Goal: Transaction & Acquisition: Purchase product/service

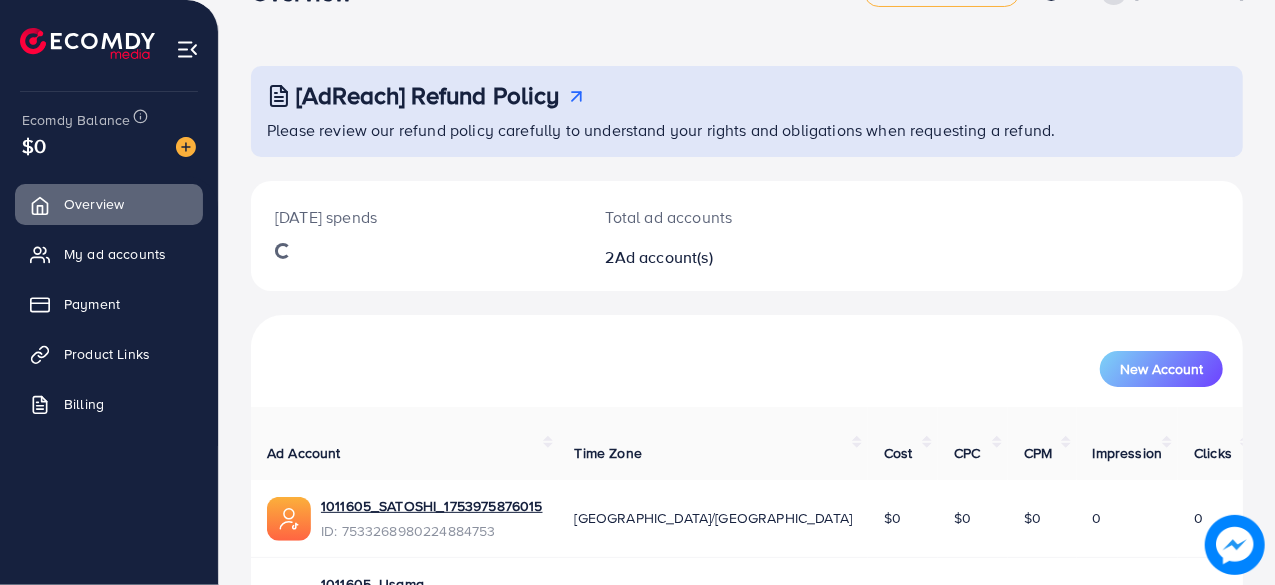
scroll to position [128, 0]
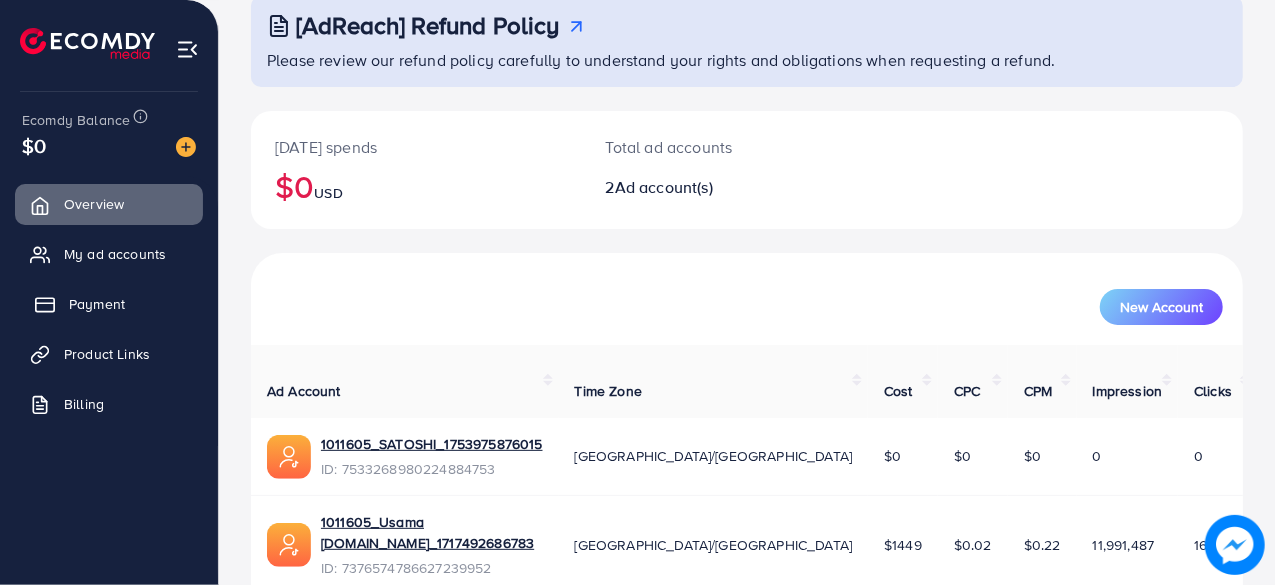
click at [96, 296] on span "Payment" at bounding box center [97, 304] width 56 height 20
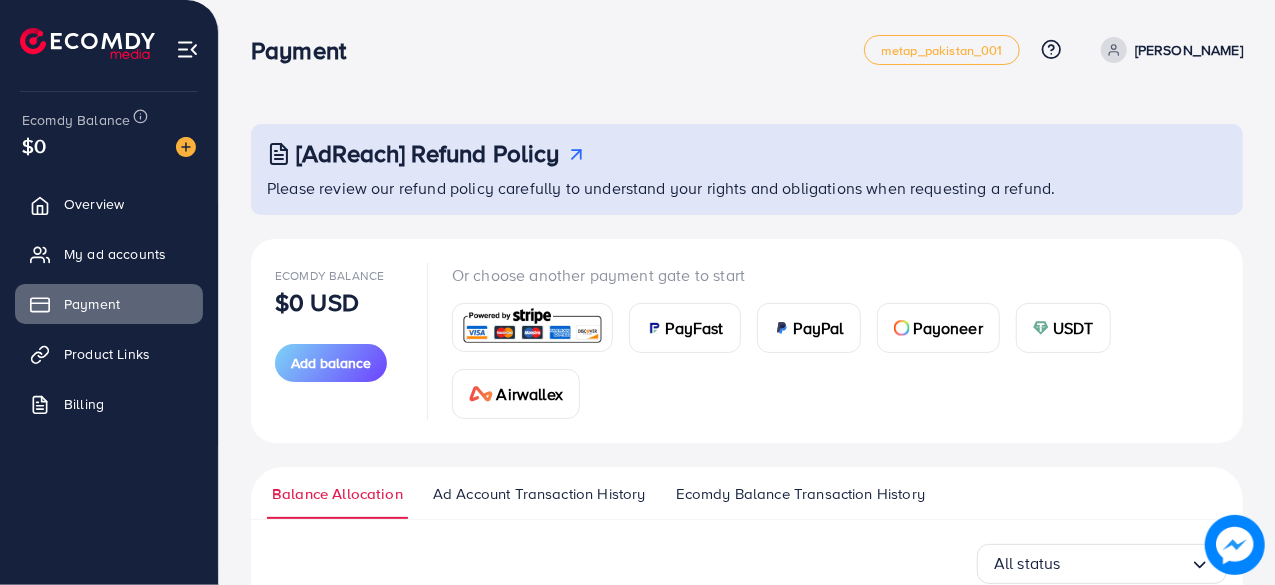
scroll to position [102, 0]
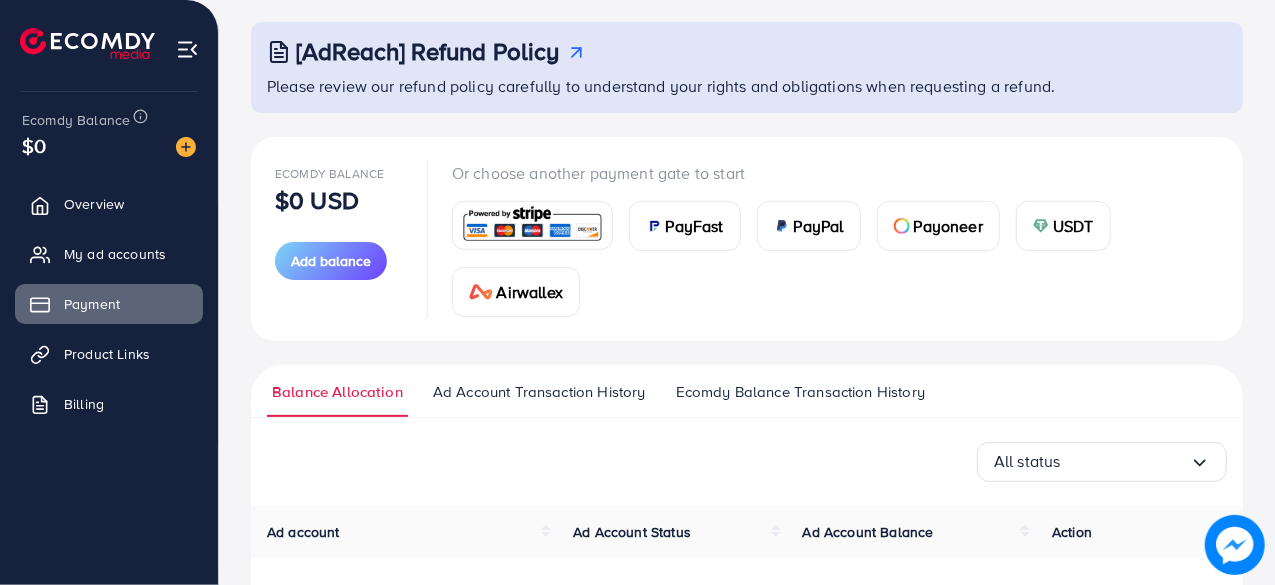
click at [675, 227] on span "PayFast" at bounding box center [695, 226] width 58 height 24
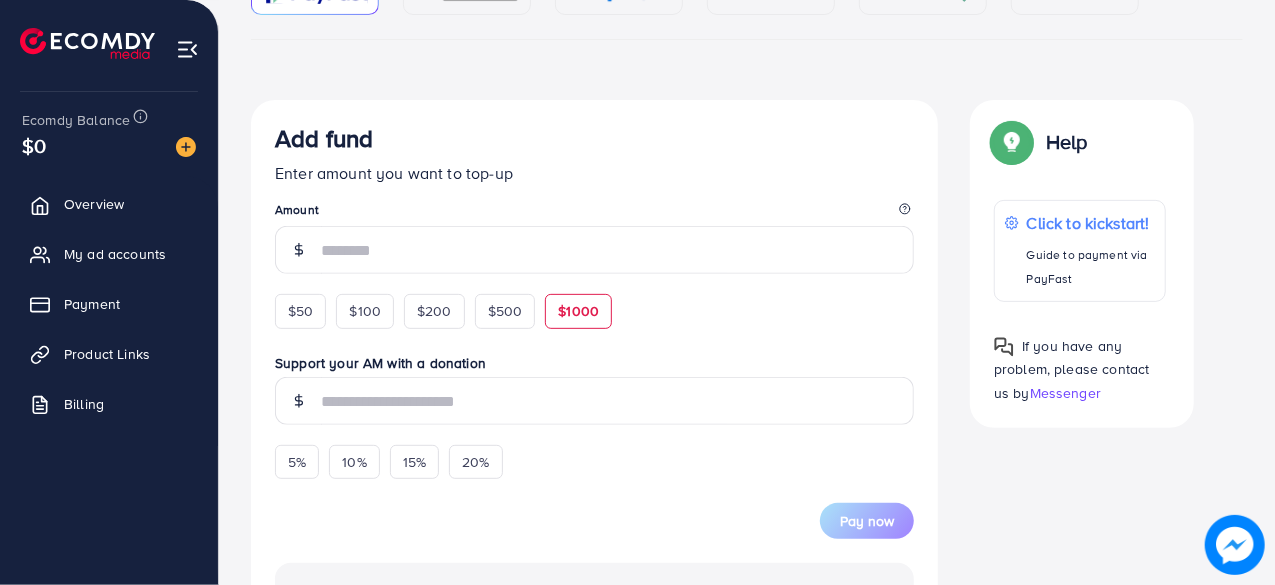
scroll to position [281, 0]
click at [307, 301] on span "$50" at bounding box center [300, 310] width 25 height 20
type input "**"
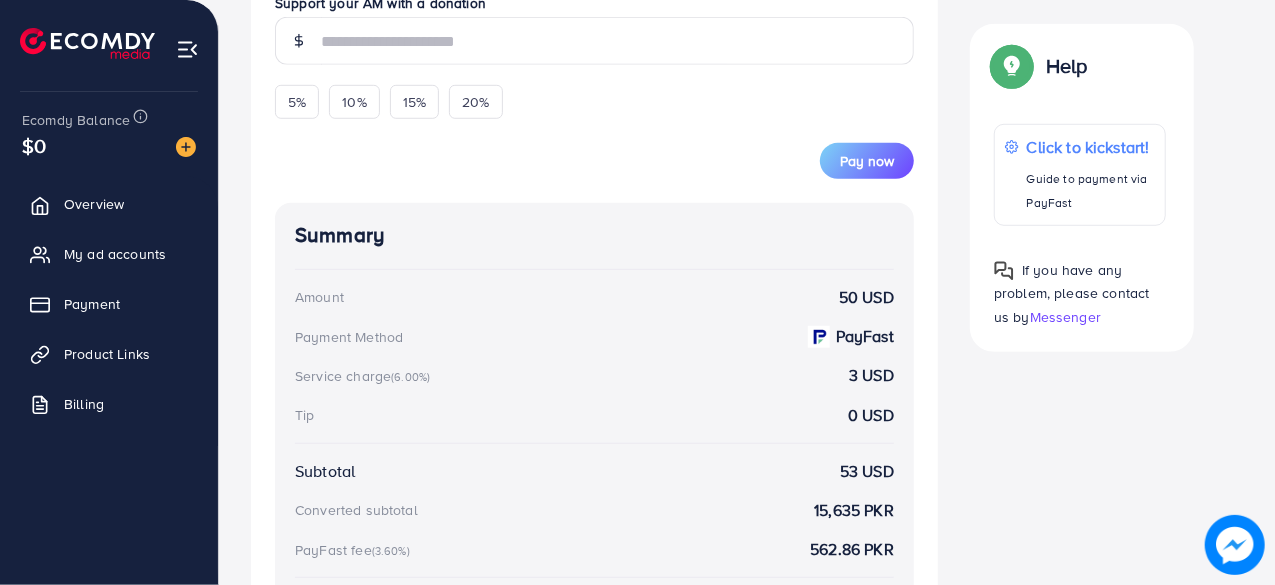
scroll to position [669, 0]
click at [862, 152] on span "Pay now" at bounding box center [867, 162] width 54 height 20
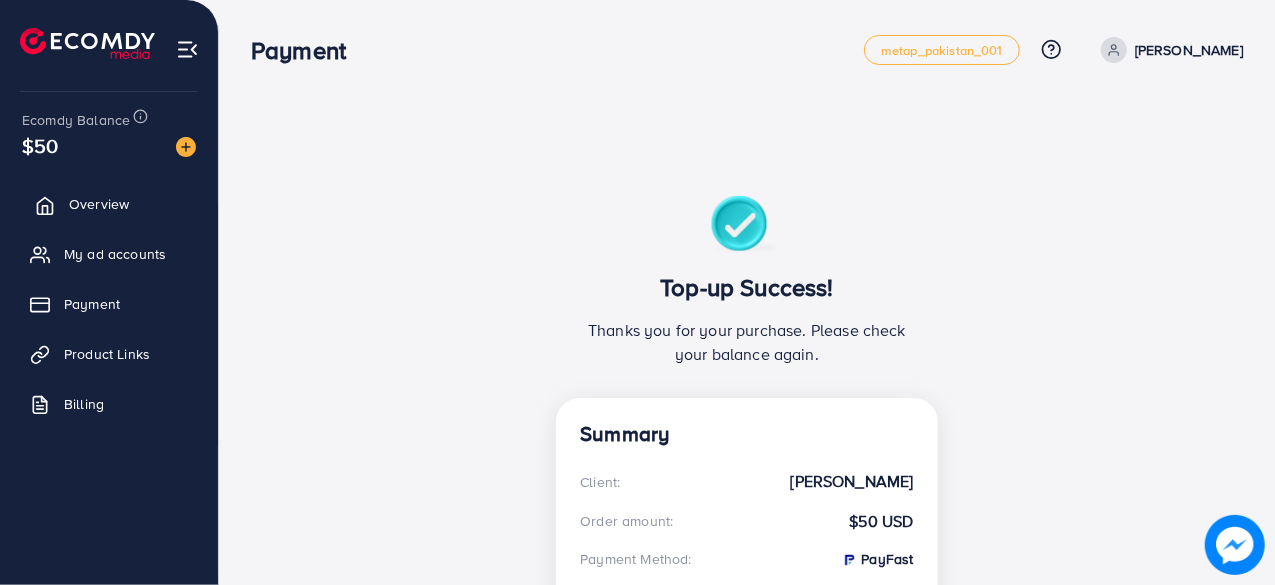
click at [58, 208] on link "Overview" at bounding box center [109, 204] width 188 height 40
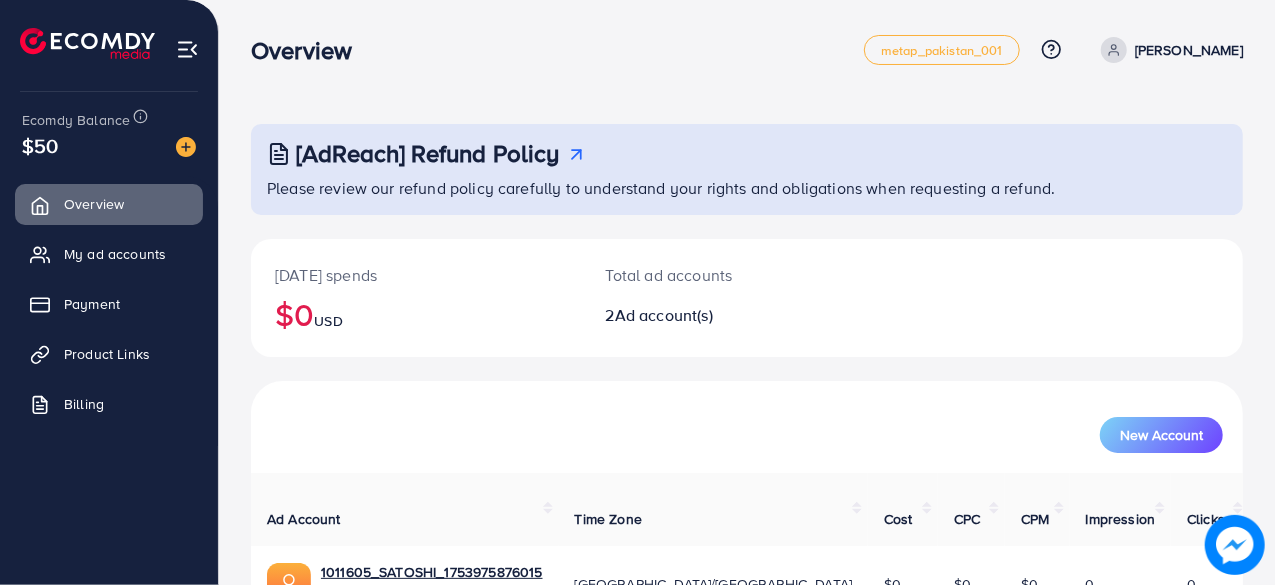
scroll to position [180, 0]
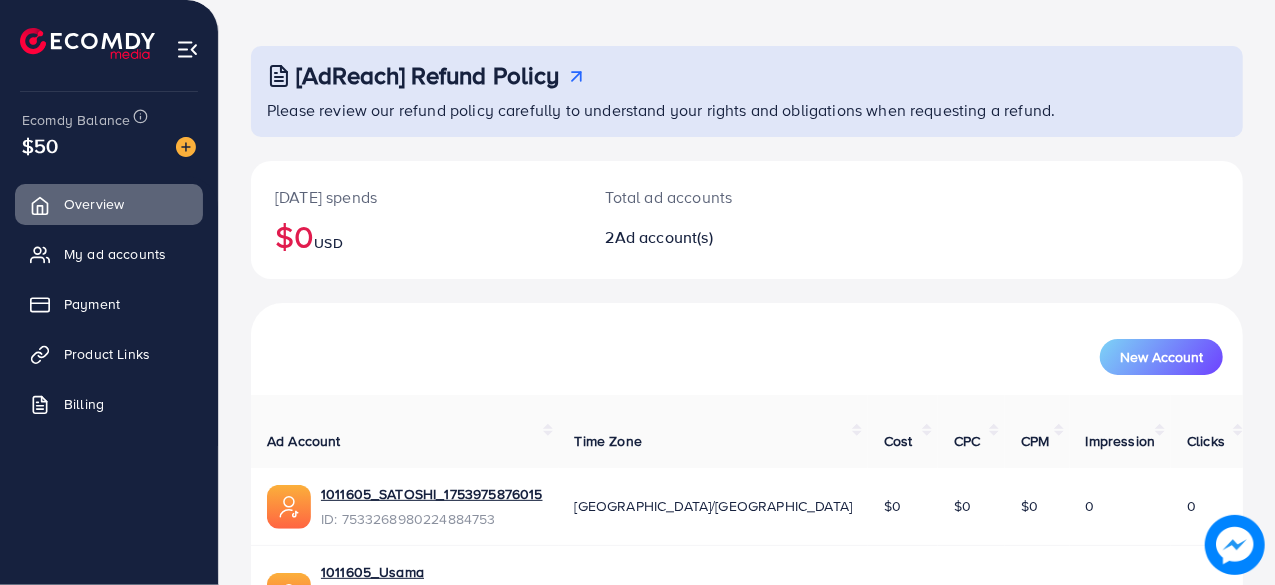
scroll to position [72, 0]
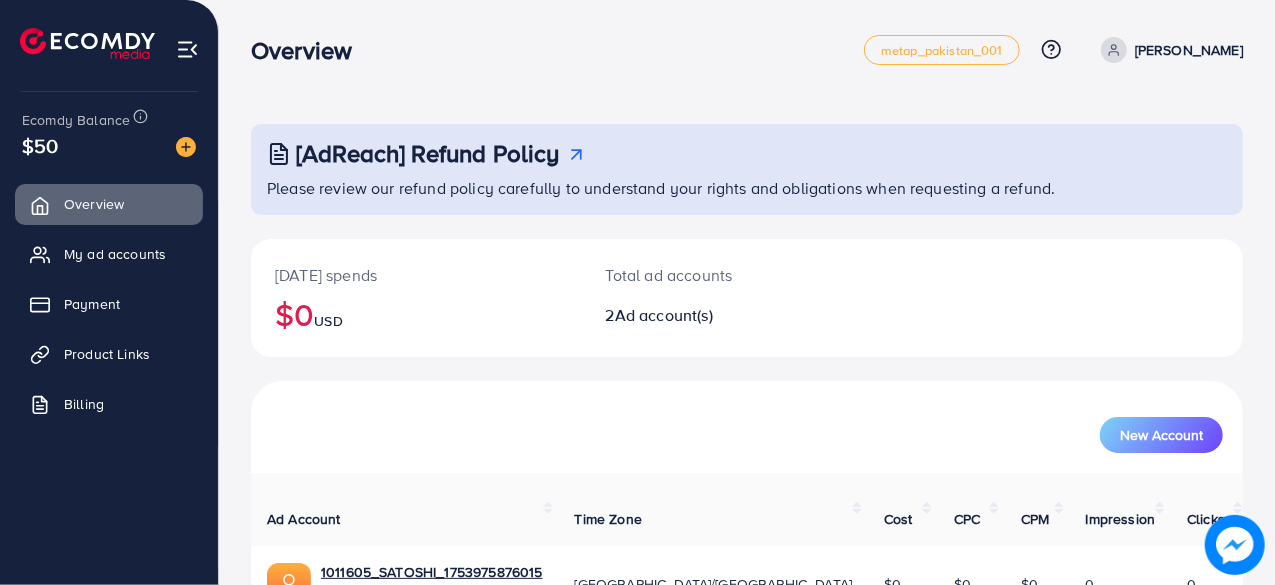
scroll to position [180, 0]
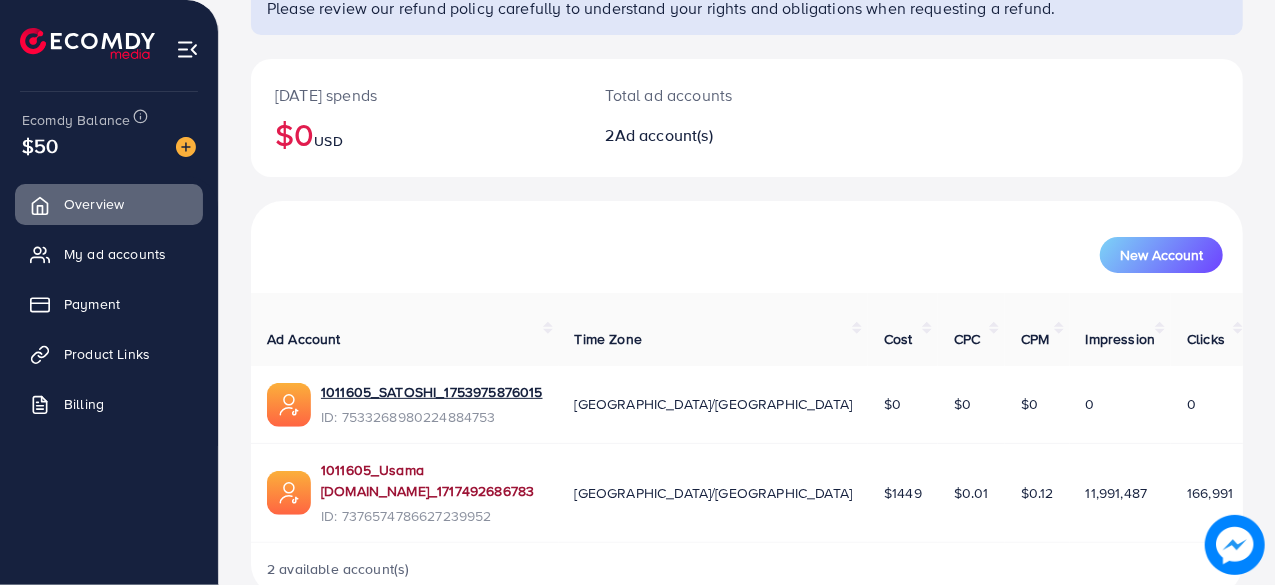
click at [454, 460] on link "1011605_Usama [DOMAIN_NAME]_1717492686783" at bounding box center [432, 480] width 222 height 41
click at [77, 345] on span "Product Links" at bounding box center [112, 354] width 86 height 20
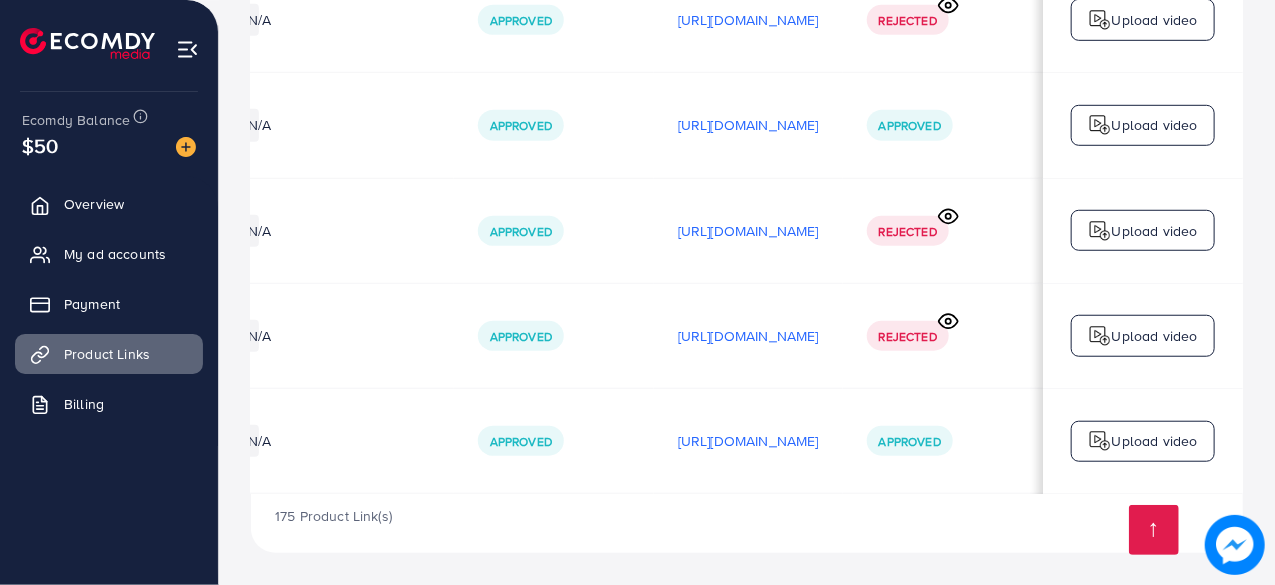
scroll to position [0, 583]
click at [762, 437] on p "[URL][DOMAIN_NAME]" at bounding box center [748, 441] width 141 height 24
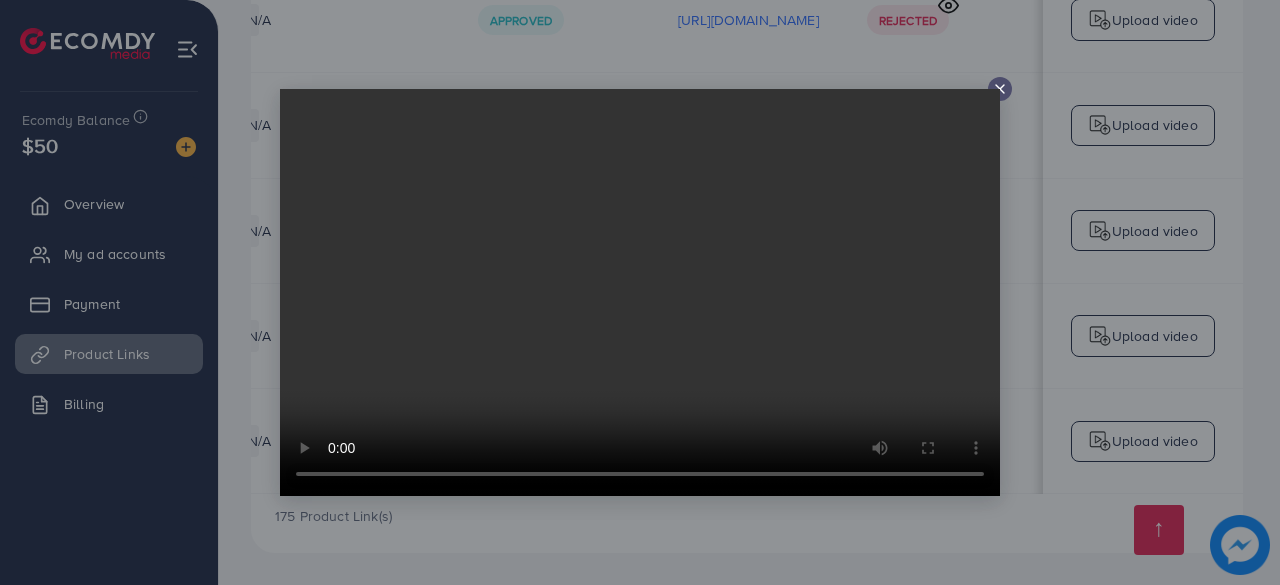
click at [990, 84] on div at bounding box center [1000, 89] width 24 height 24
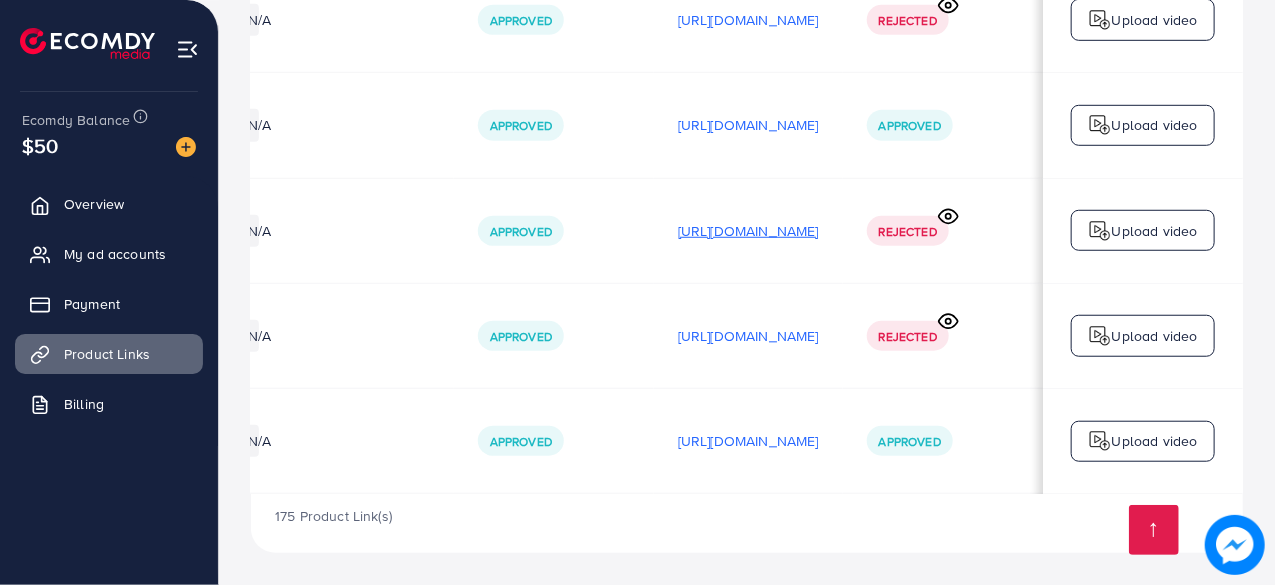
scroll to position [0, 0]
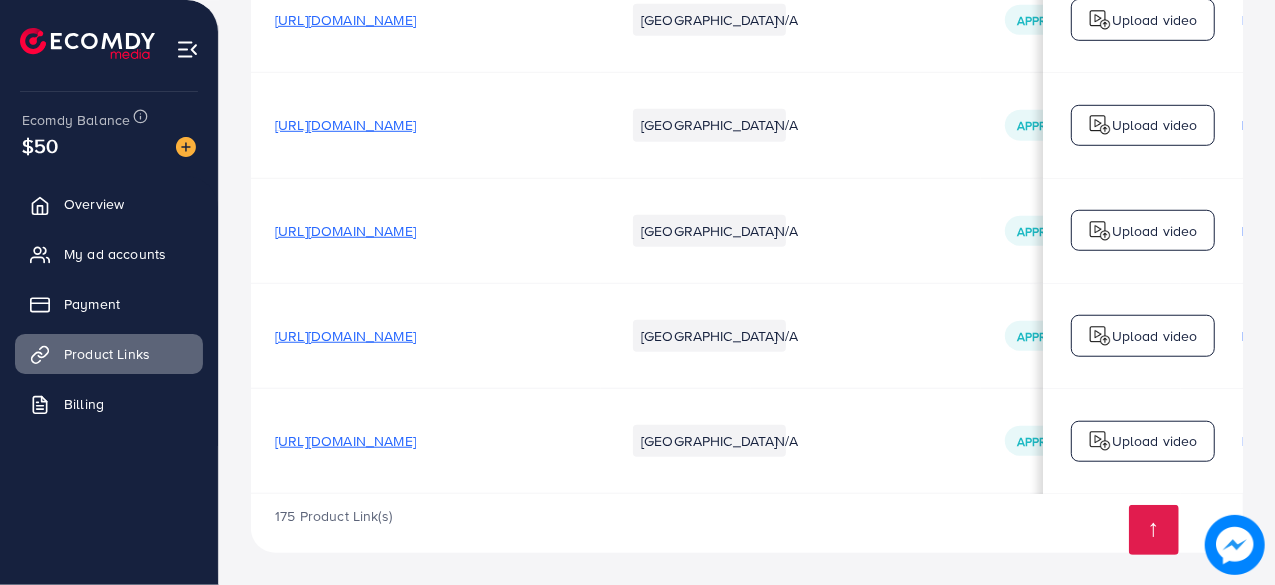
click at [416, 436] on span "[URL][DOMAIN_NAME]" at bounding box center [345, 441] width 141 height 20
click at [95, 244] on span "My ad accounts" at bounding box center [120, 254] width 102 height 20
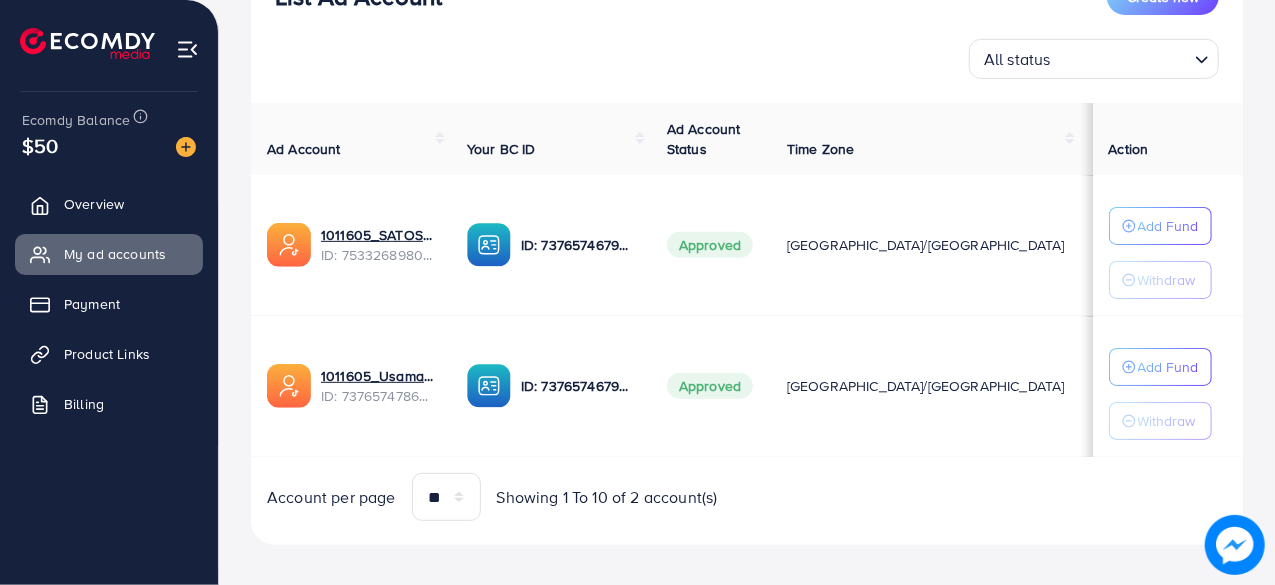
scroll to position [297, 0]
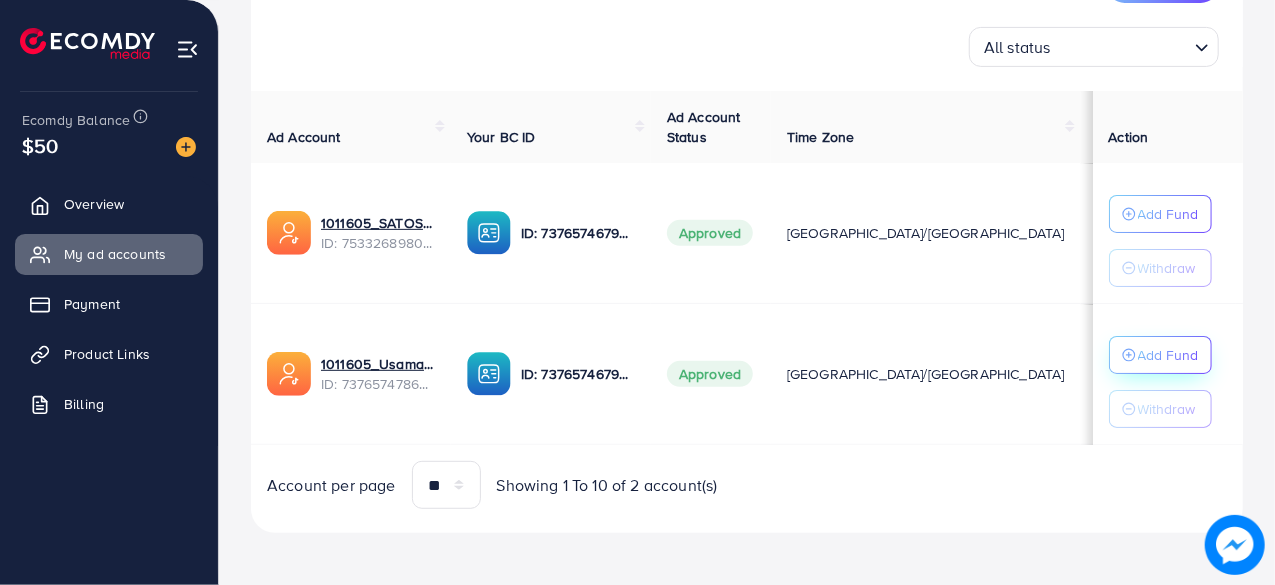
click at [1173, 226] on p "Add Fund" at bounding box center [1168, 214] width 61 height 24
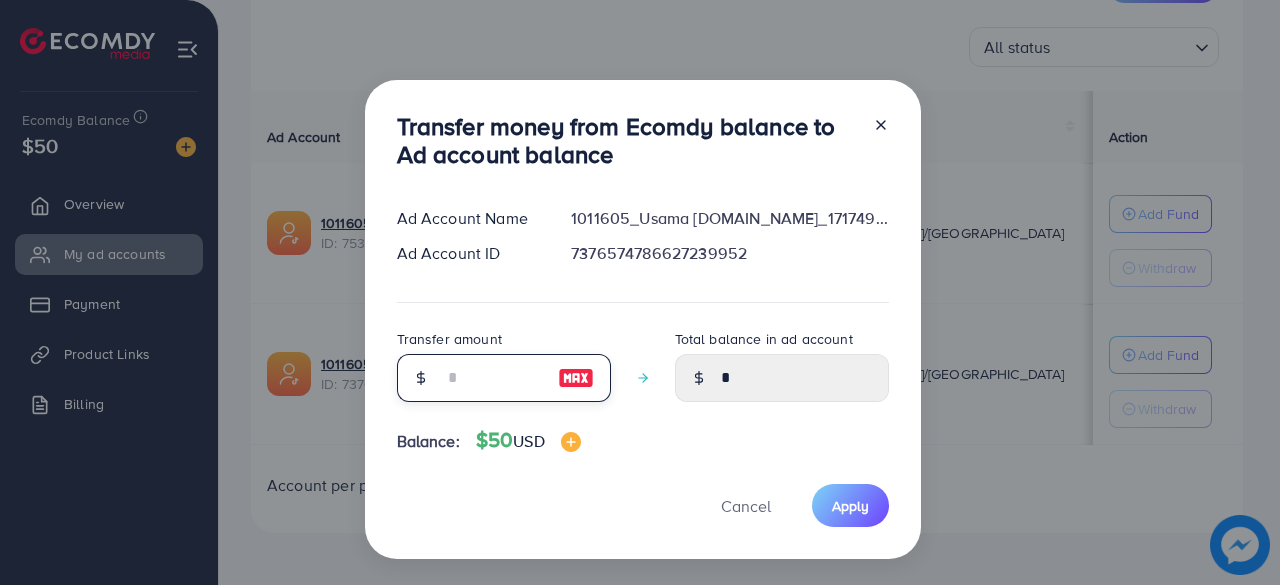
click at [480, 387] on input "number" at bounding box center [493, 378] width 100 height 48
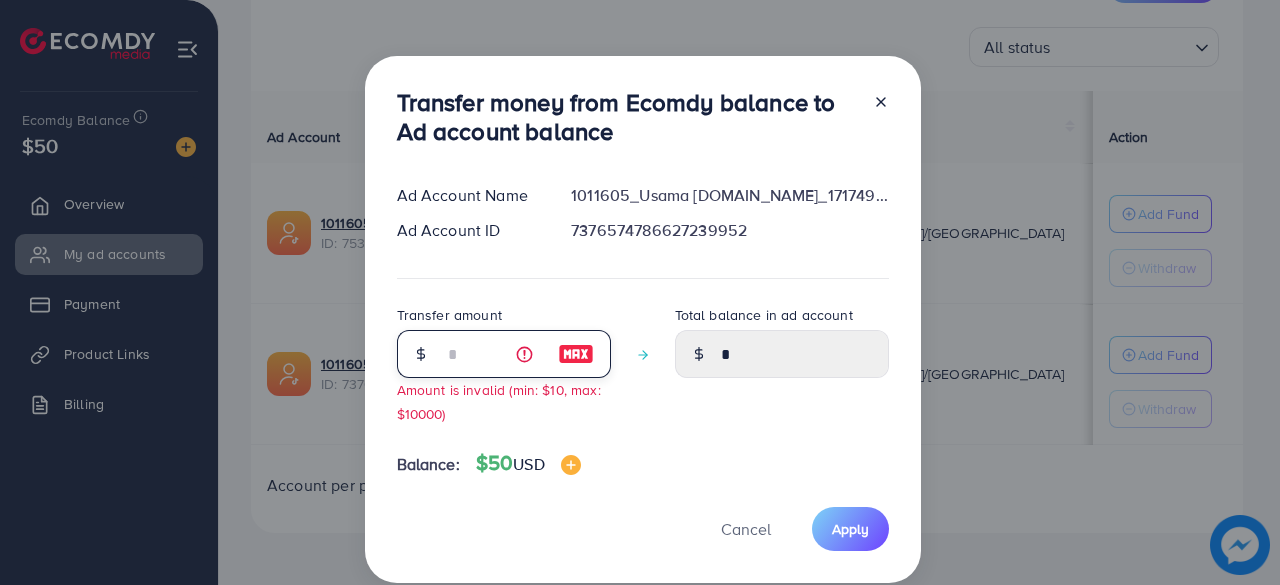
type input "**"
type input "*****"
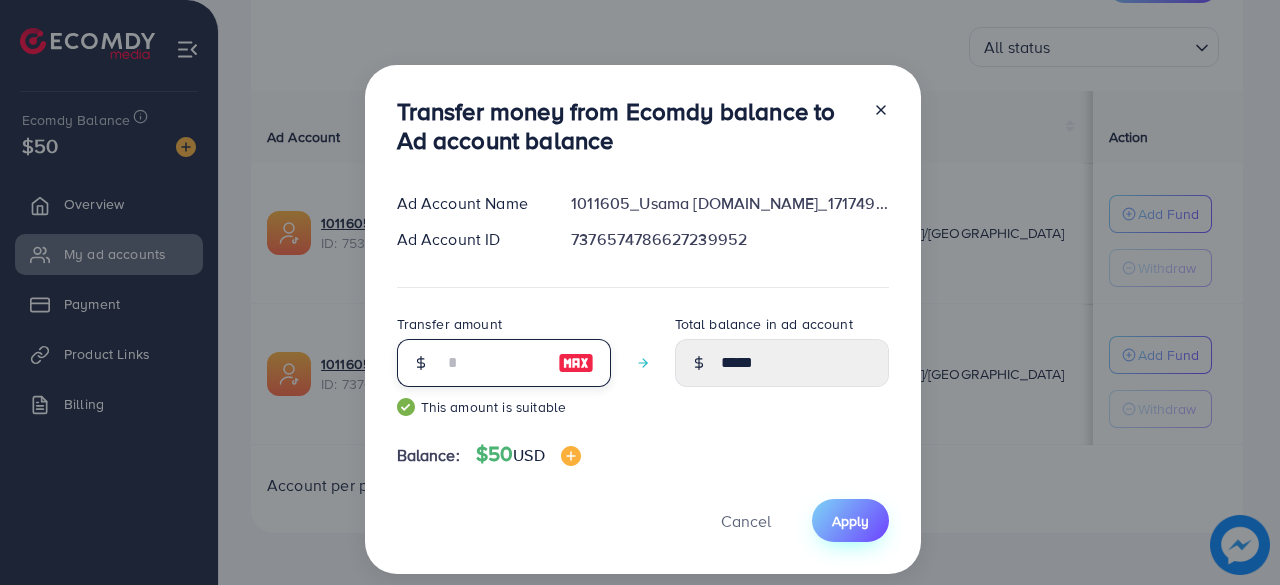
type input "**"
click at [839, 513] on span "Apply" at bounding box center [850, 521] width 37 height 20
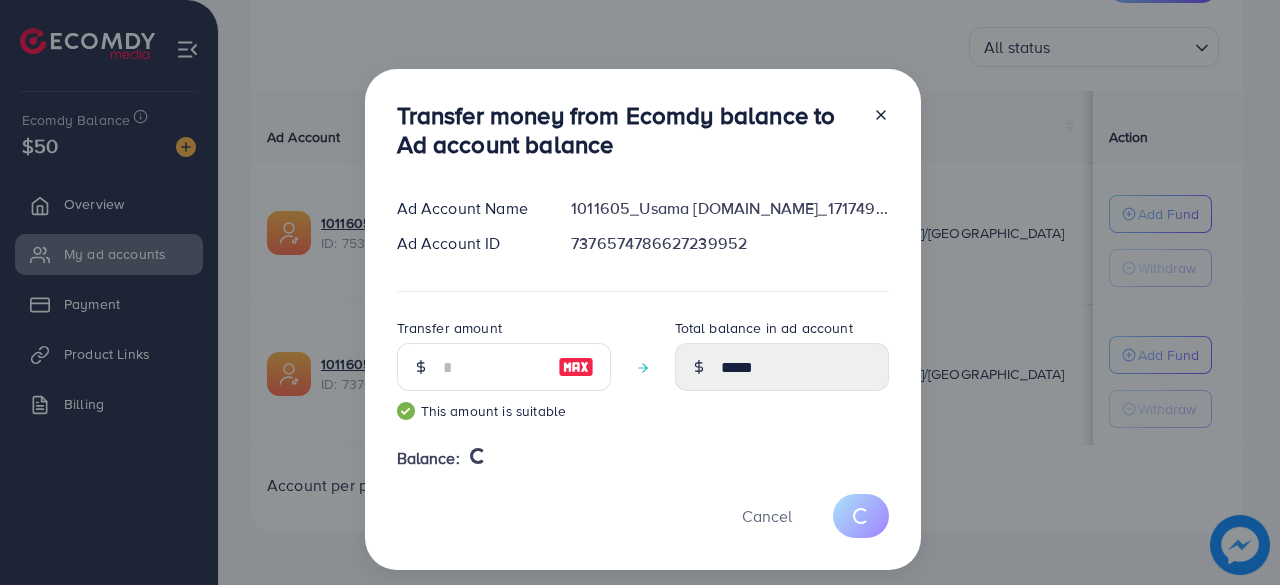
type input "*"
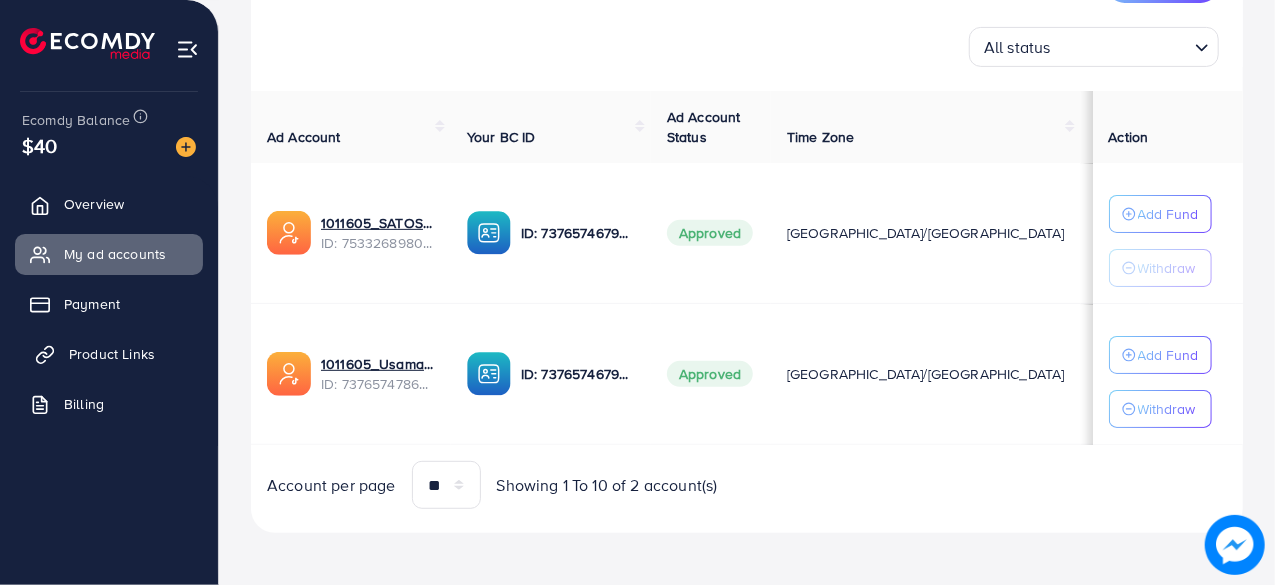
click at [97, 361] on span "Product Links" at bounding box center [112, 354] width 86 height 20
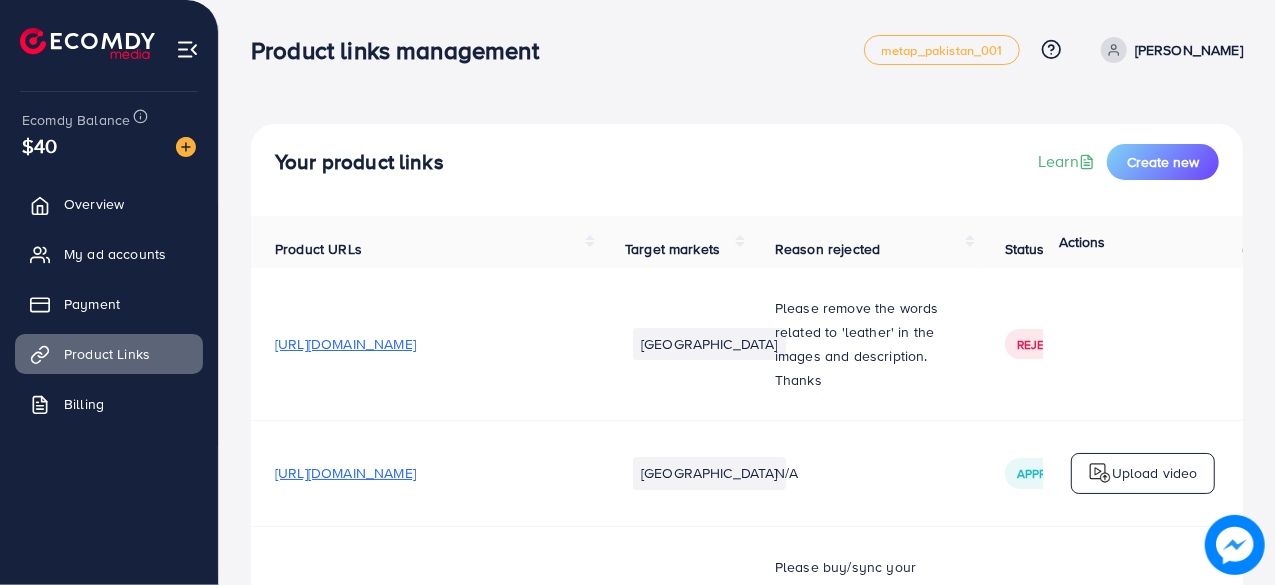
click at [1275, 11] on html "Product links management metap_pakistan_001 Help Center Contact Support Plans a…" at bounding box center [637, 292] width 1275 height 585
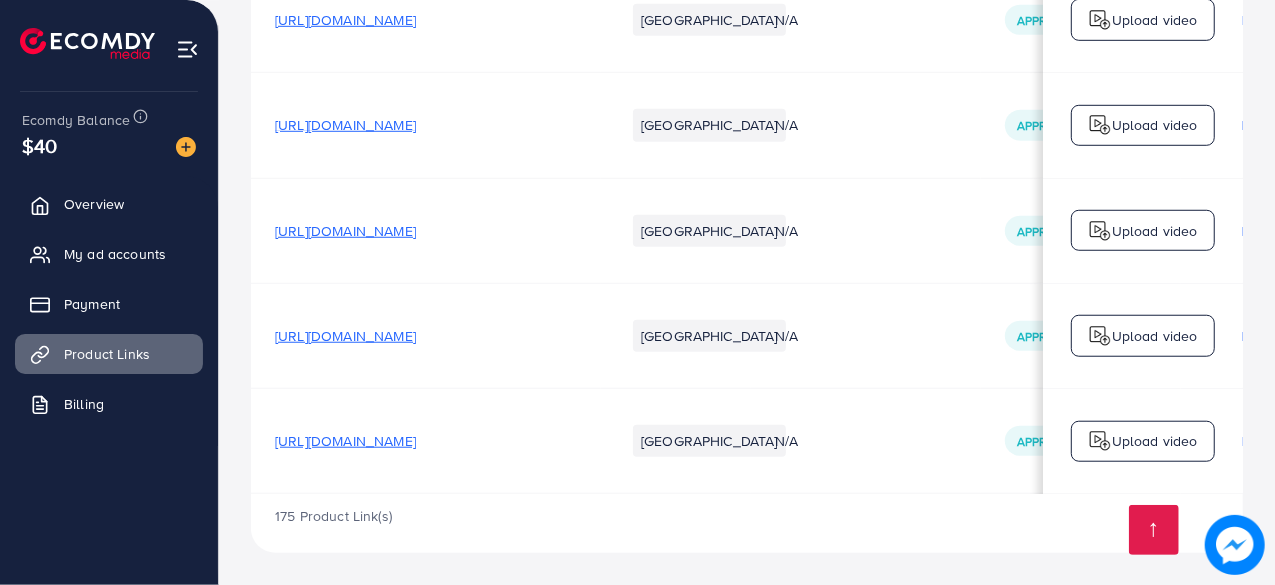
click at [416, 435] on span "[URL][DOMAIN_NAME]" at bounding box center [345, 441] width 141 height 20
